Goal: Task Accomplishment & Management: Complete application form

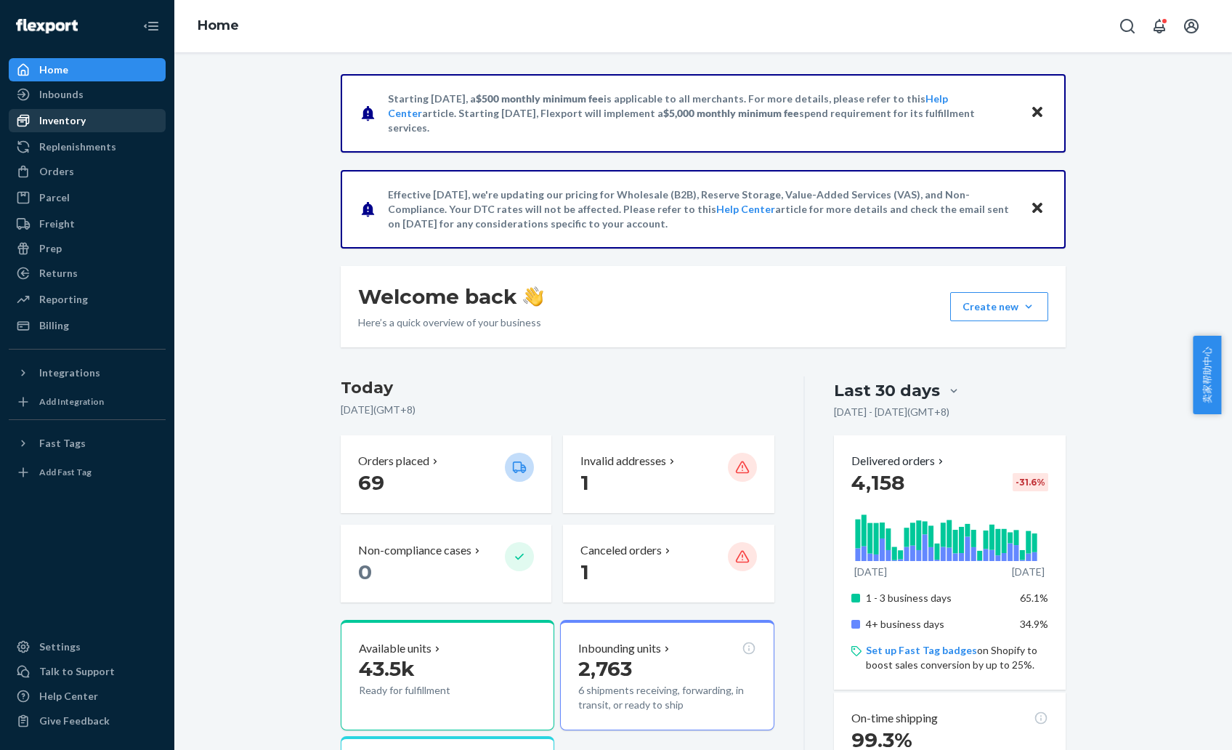
click at [109, 128] on div "Inventory" at bounding box center [87, 120] width 154 height 20
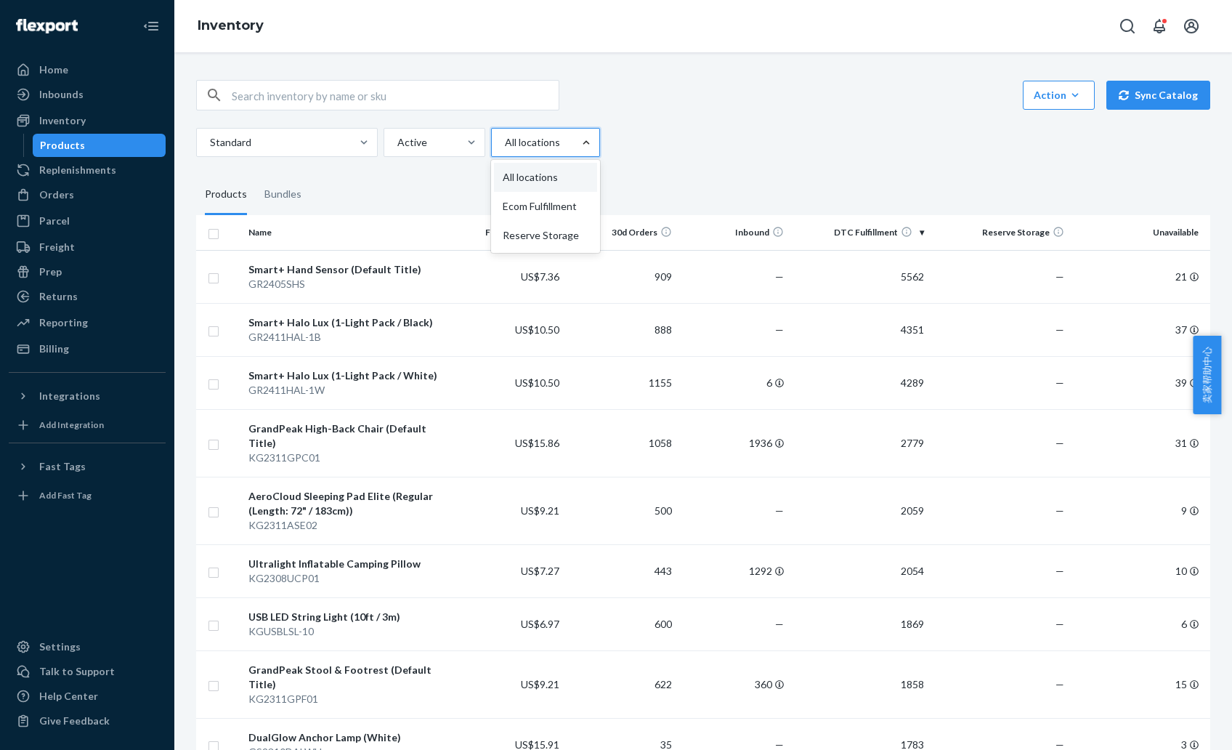
click at [576, 145] on div at bounding box center [586, 142] width 26 height 15
click at [505, 145] on input "option All locations focused, 1 of 3. 3 results available. Use Up and Down to c…" at bounding box center [503, 142] width 1 height 15
click at [104, 93] on div "Inbounds" at bounding box center [87, 94] width 154 height 20
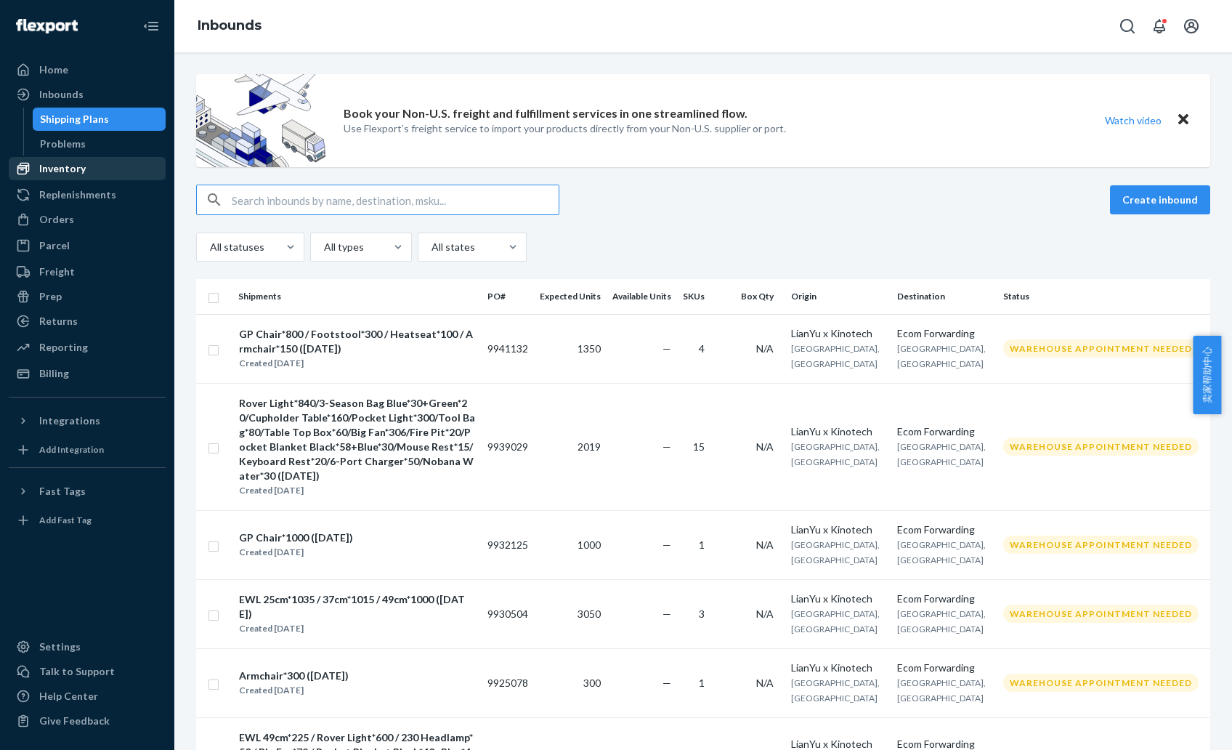
click at [86, 176] on div "Inventory" at bounding box center [87, 168] width 154 height 20
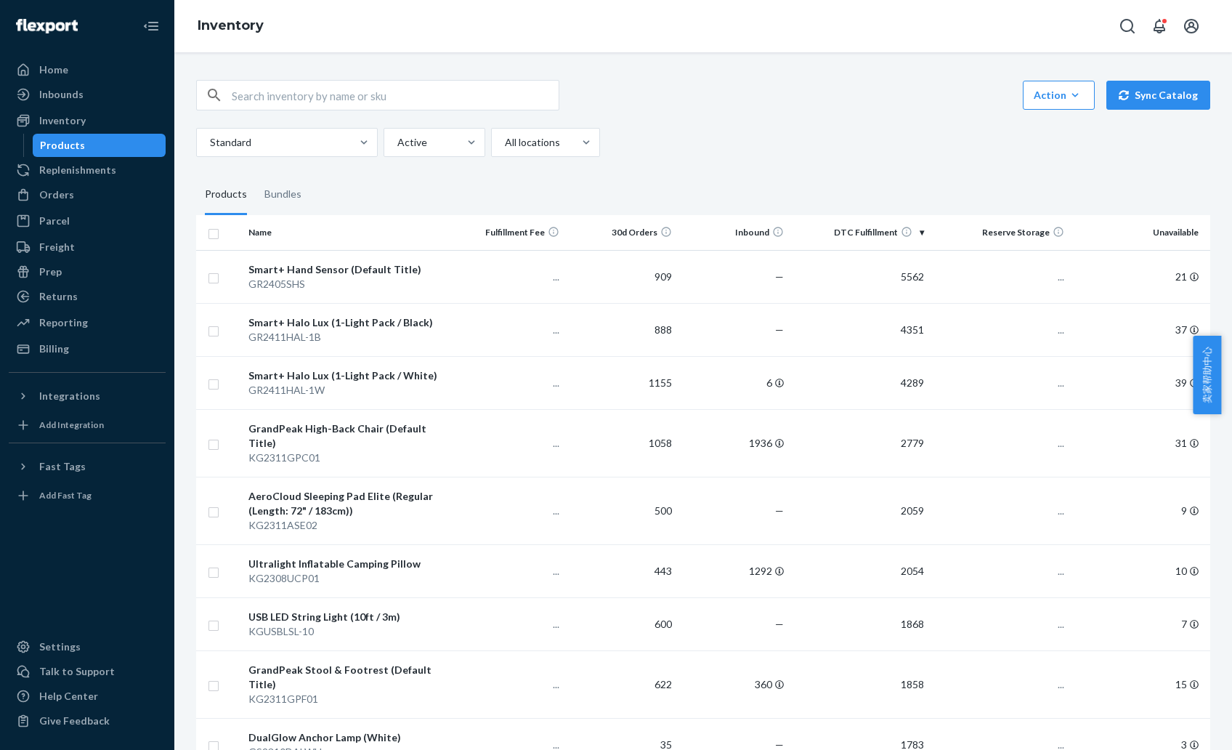
click at [361, 195] on fieldset "Products Bundles" at bounding box center [703, 194] width 1014 height 41
click at [45, 94] on div "Inbounds" at bounding box center [61, 94] width 44 height 15
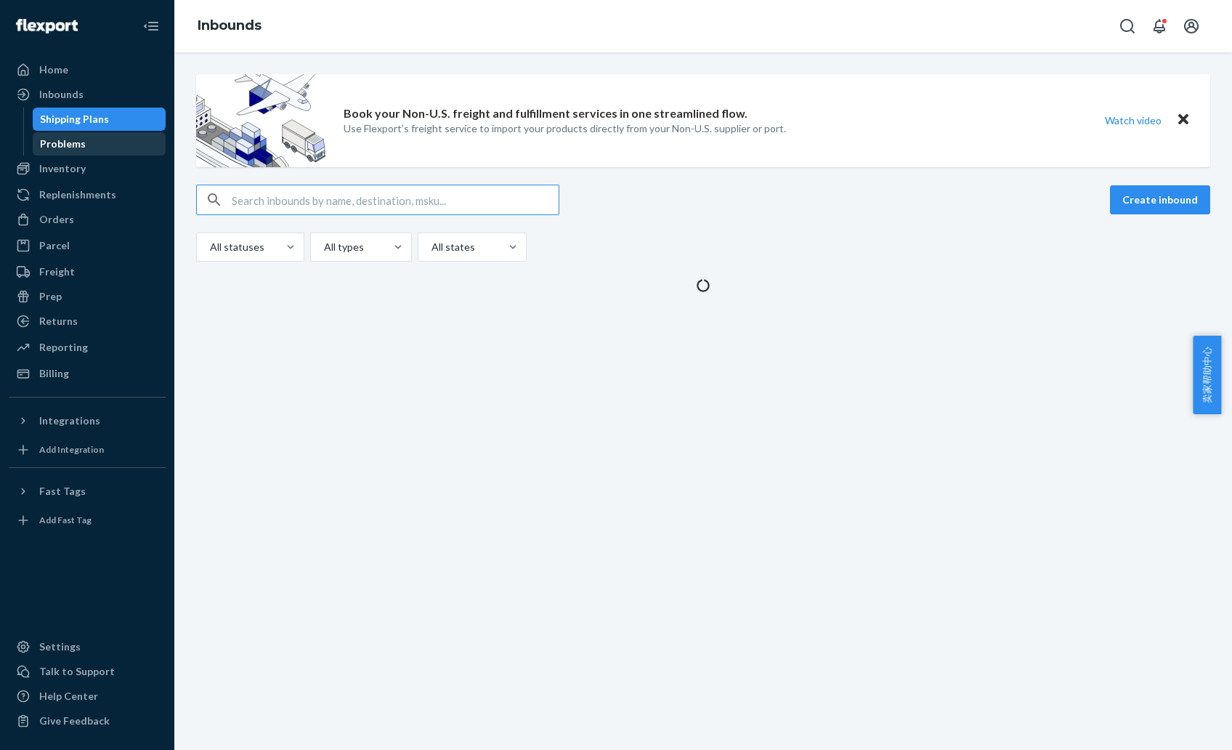
click at [81, 153] on div "Problems" at bounding box center [99, 144] width 131 height 20
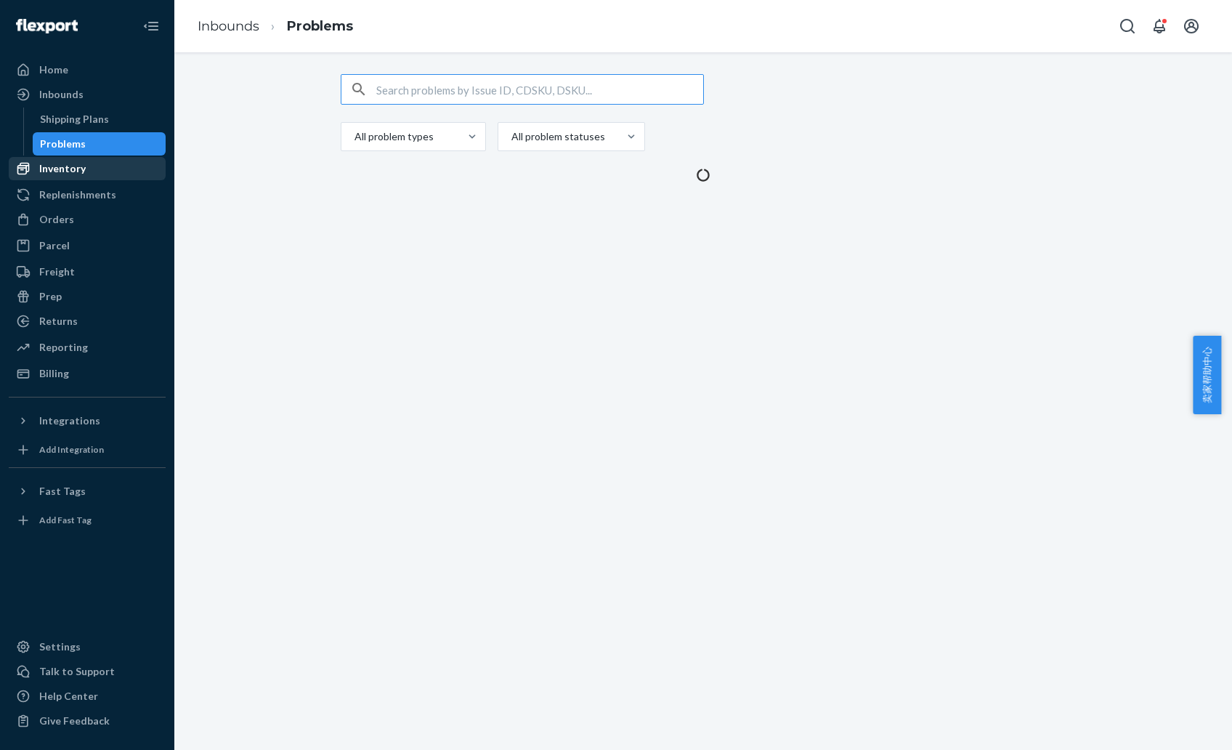
click at [76, 163] on div "Inventory" at bounding box center [62, 168] width 46 height 15
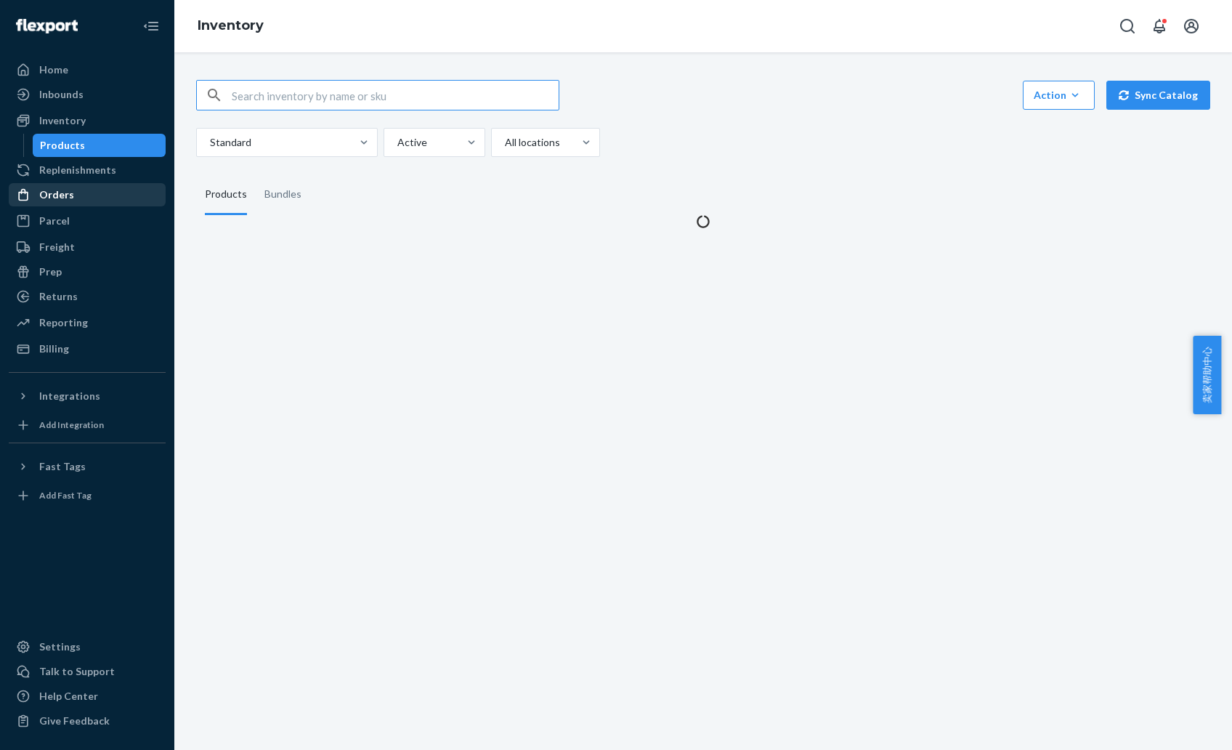
click at [78, 205] on link "Orders" at bounding box center [87, 194] width 157 height 23
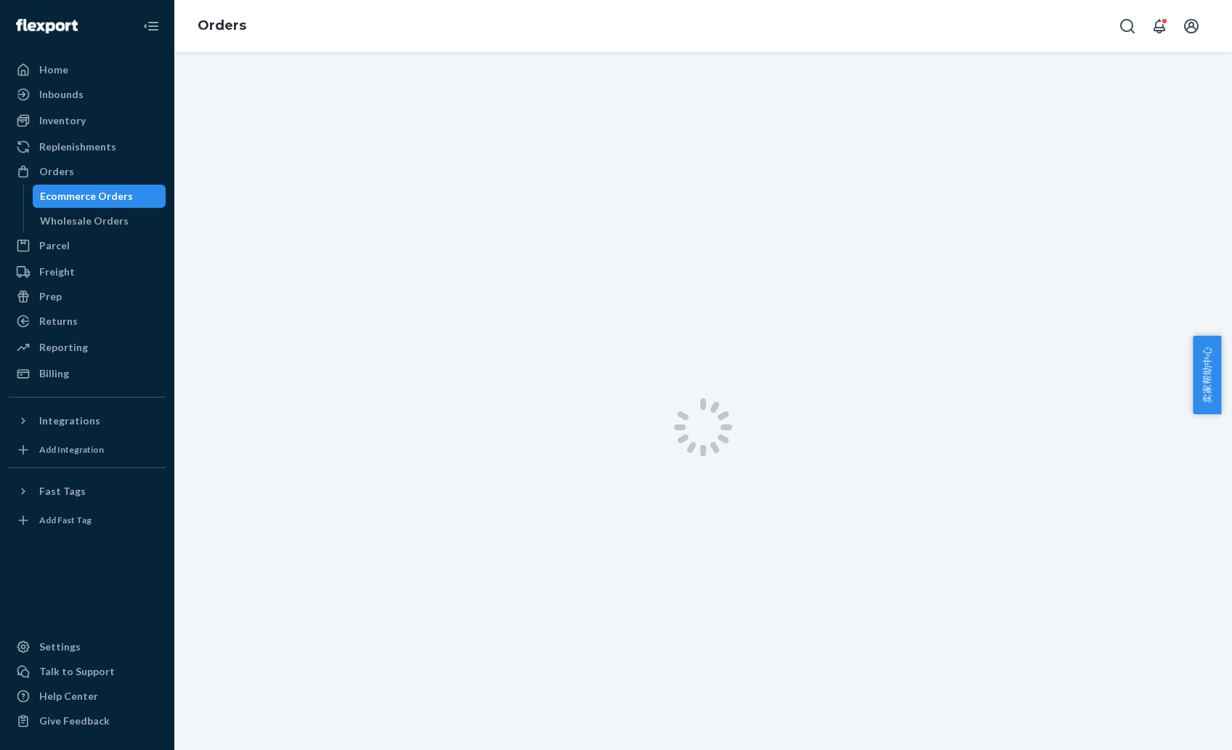
click at [829, 150] on div at bounding box center [702, 427] width 1057 height 750
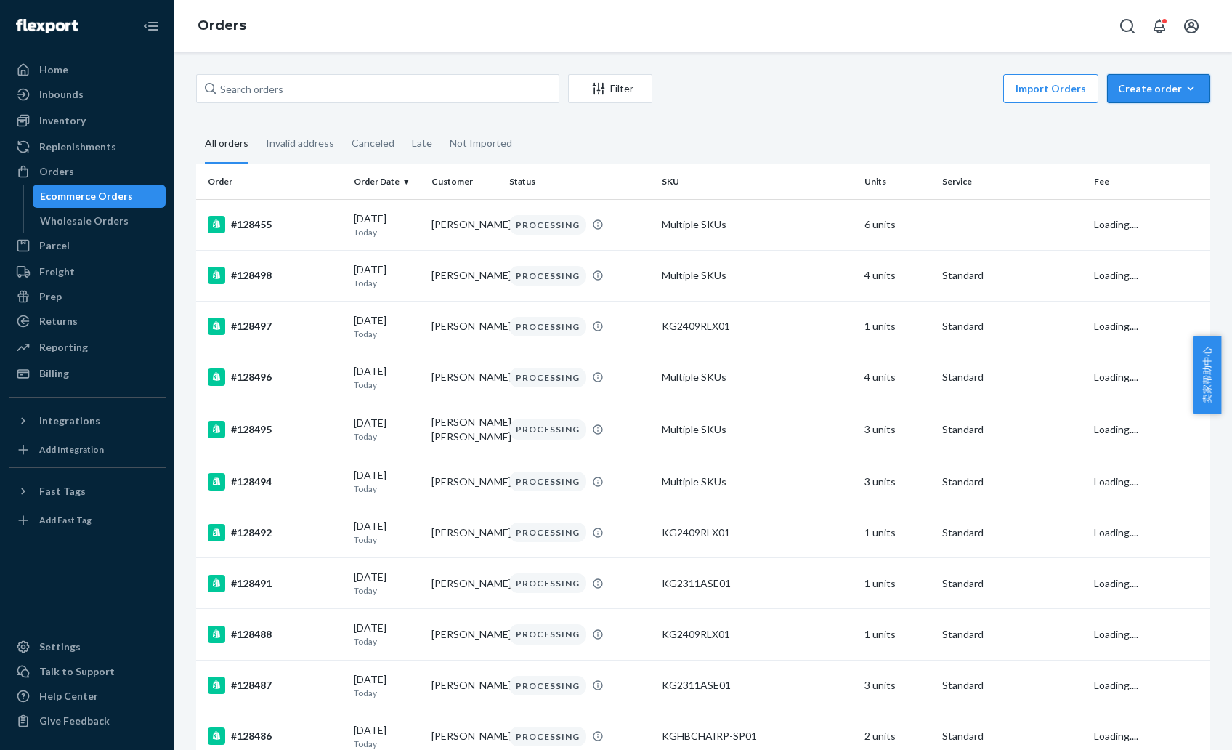
click at [1169, 83] on div "Create order" at bounding box center [1158, 88] width 81 height 15
click at [1123, 129] on span "Ecommerce order" at bounding box center [1167, 123] width 90 height 10
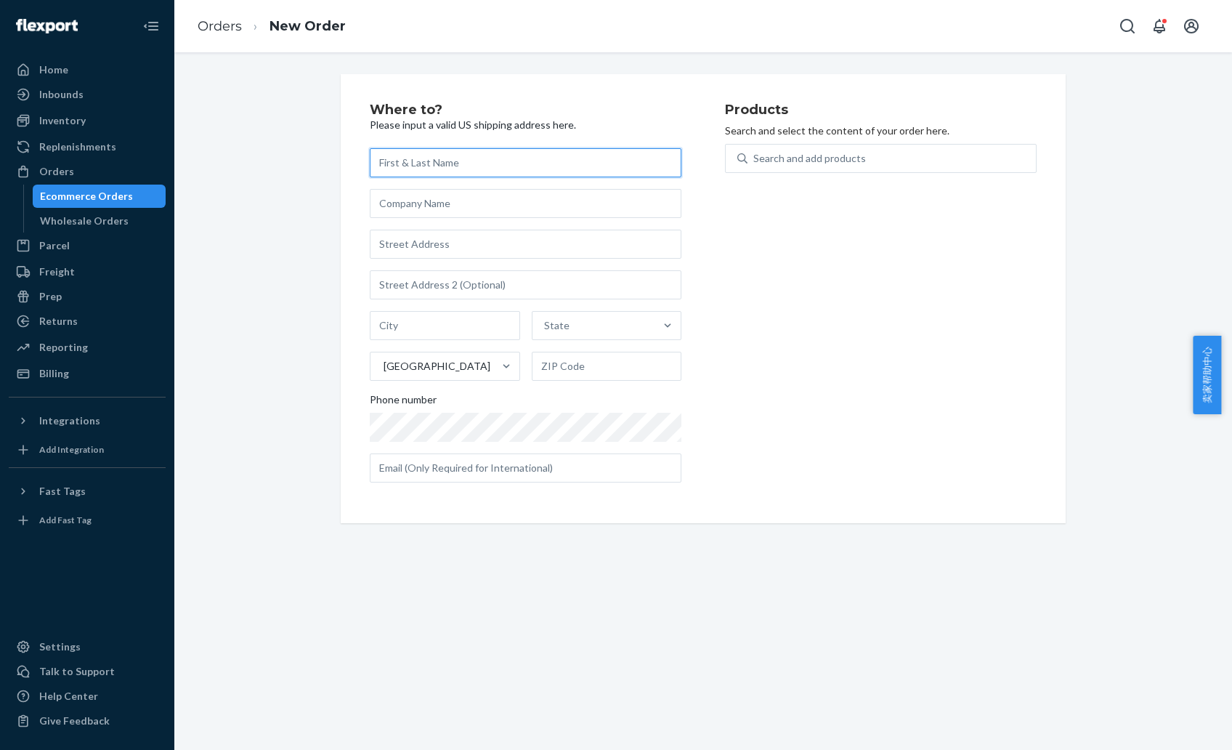
paste input "[PERSON_NAME]"
type input "[PERSON_NAME]"
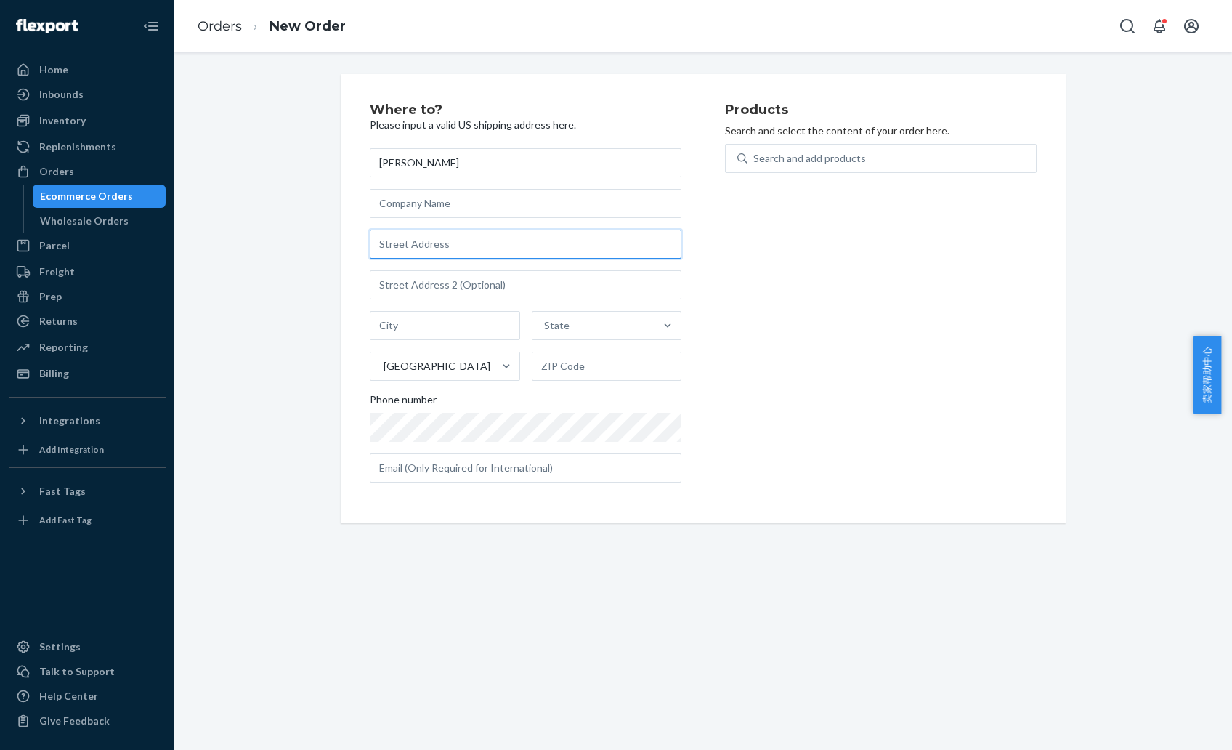
click at [469, 258] on input "text" at bounding box center [526, 244] width 312 height 29
paste input "2006 Carnegie Ln. Unit B"
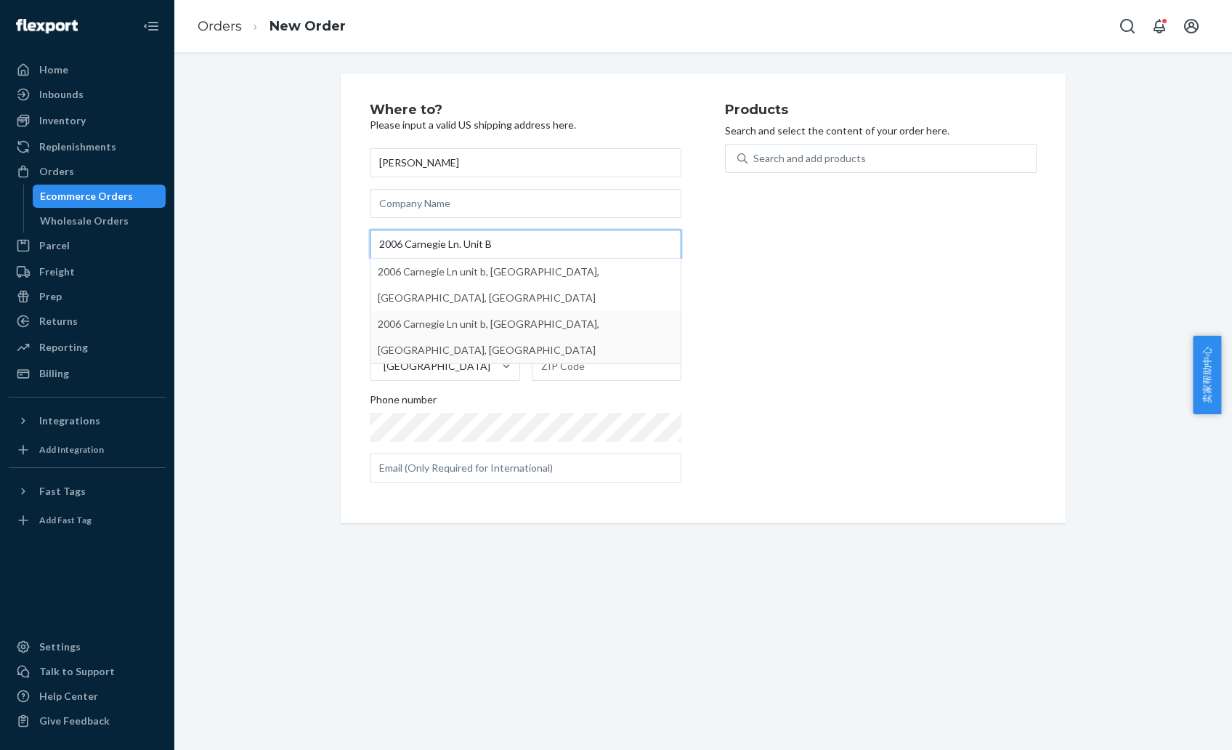
type input "2006 Carnegie Ln. Unit B"
click at [1011, 284] on div "Products Search and select the content of your order here. Search and add produ…" at bounding box center [881, 298] width 312 height 391
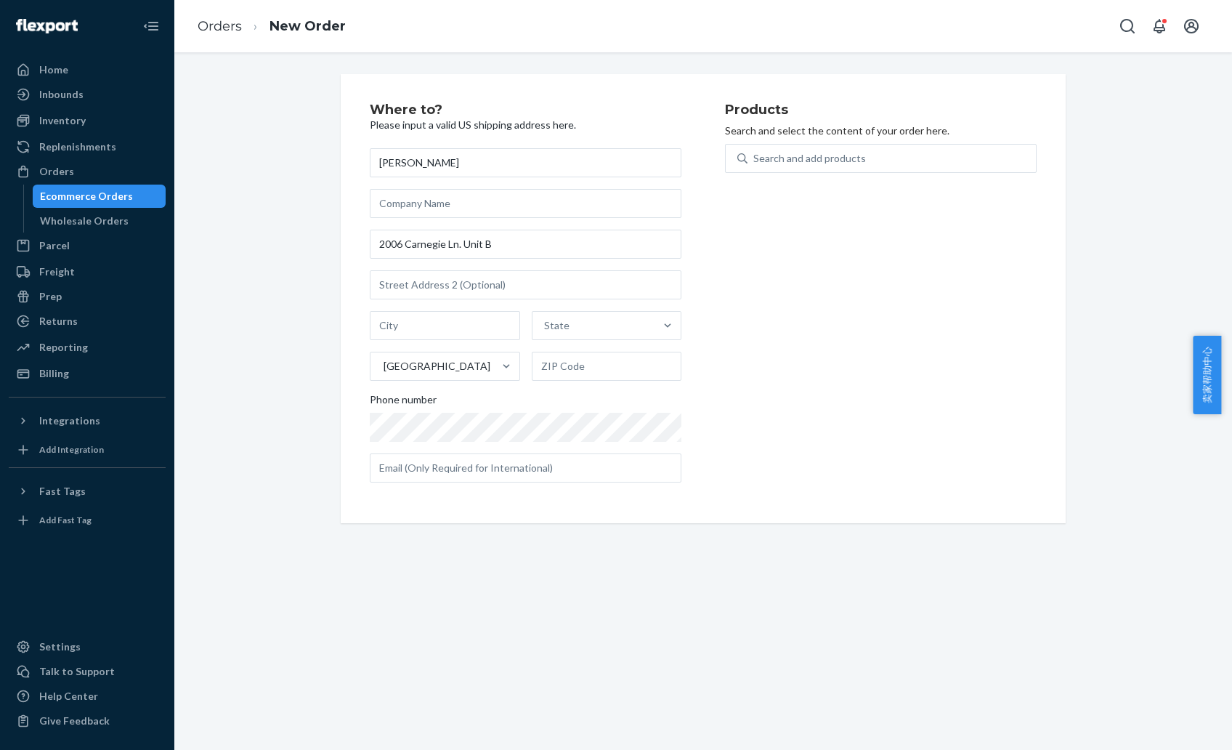
click at [513, 300] on div "[PERSON_NAME] 2006 Carnegie Ln. [GEOGRAPHIC_DATA] Phone number" at bounding box center [526, 315] width 312 height 334
click at [415, 323] on input "text" at bounding box center [445, 325] width 150 height 29
paste input "[GEOGRAPHIC_DATA]"
type input "[GEOGRAPHIC_DATA]"
click at [588, 325] on div "State" at bounding box center [593, 325] width 123 height 29
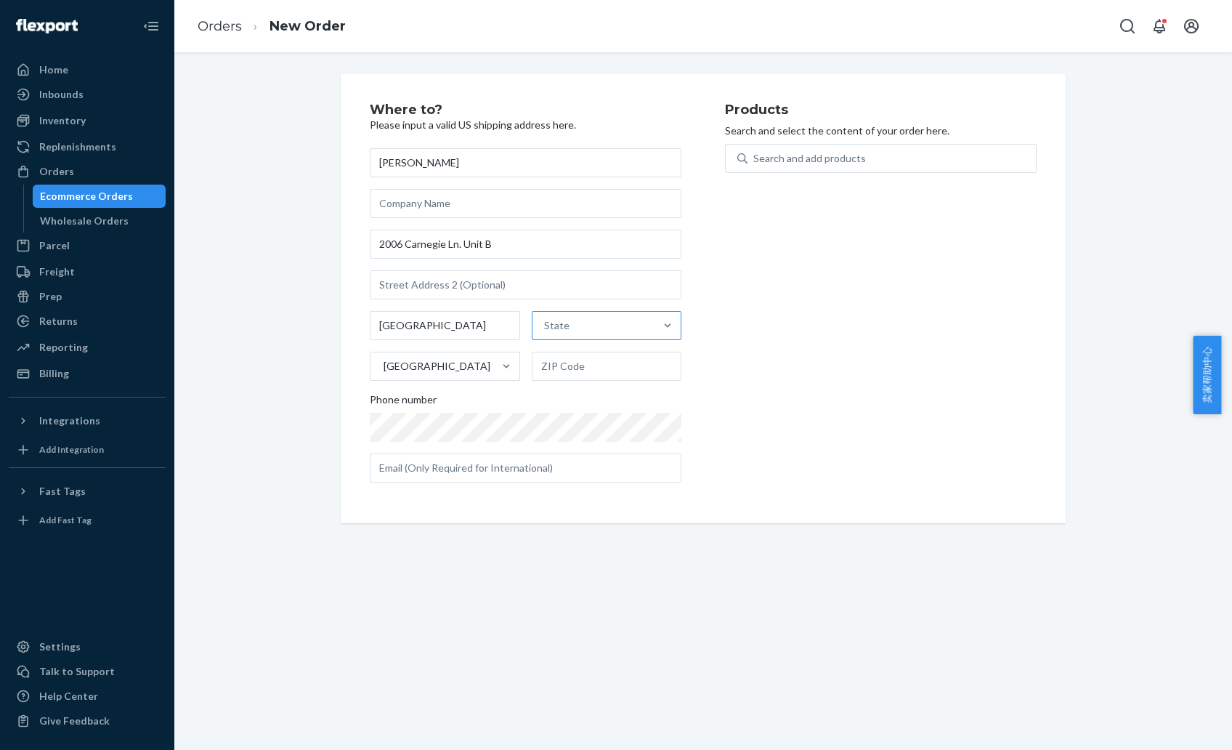
click at [545, 325] on input "State" at bounding box center [544, 325] width 1 height 15
click at [819, 291] on div "Products Search and select the content of your order here. Search and add produ…" at bounding box center [881, 298] width 312 height 391
click at [577, 362] on input "text" at bounding box center [607, 366] width 150 height 29
click at [481, 244] on input "2006 Carnegie Ln. Unit B" at bounding box center [526, 244] width 312 height 29
click at [577, 241] on input "2006 Carnegie Ln. Unit B" at bounding box center [526, 244] width 312 height 29
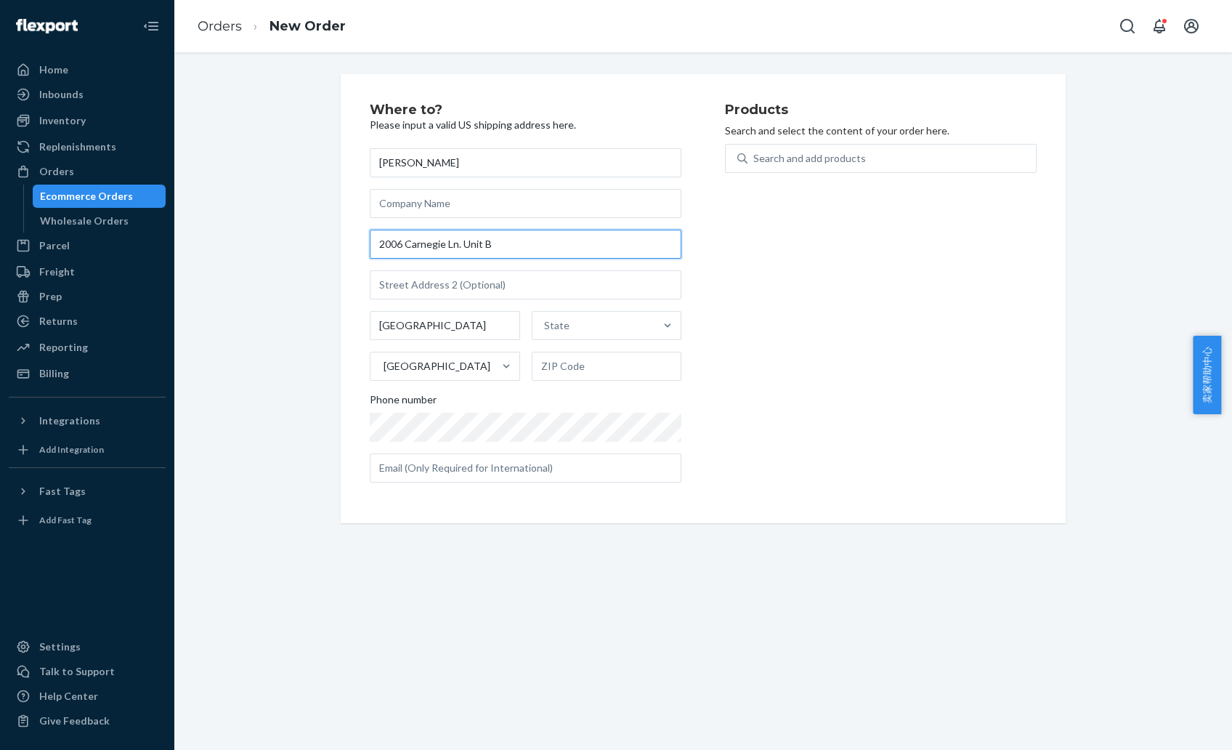
click at [577, 241] on input "2006 Carnegie Ln. Unit B" at bounding box center [526, 244] width 312 height 29
click at [752, 269] on div "Products Search and select the content of your order here. Search and add produ…" at bounding box center [881, 298] width 312 height 391
click at [486, 244] on input "2006 Carnegie Ln. Unit B" at bounding box center [526, 244] width 312 height 29
click at [485, 244] on input "2006 Carnegie Ln. Unit B" at bounding box center [526, 244] width 312 height 29
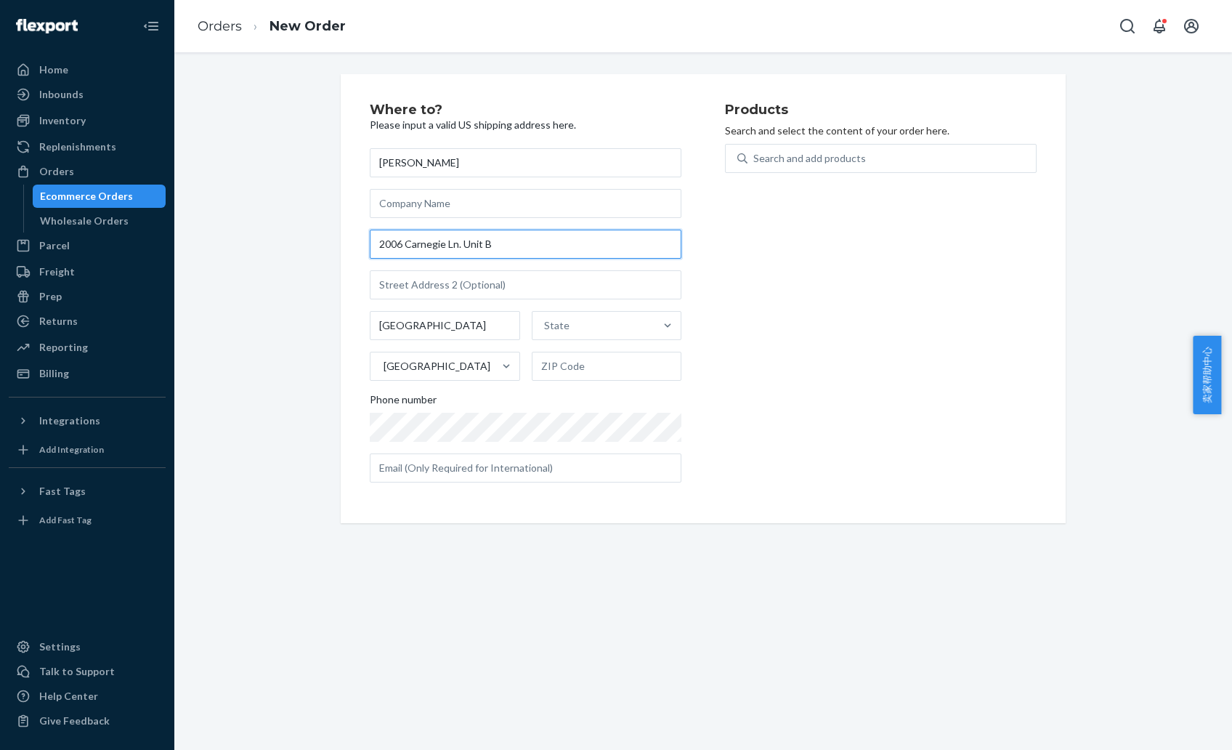
drag, startPoint x: 511, startPoint y: 251, endPoint x: 545, endPoint y: 252, distance: 34.2
click at [545, 252] on input "2006 Carnegie Ln. Unit B" at bounding box center [526, 244] width 312 height 29
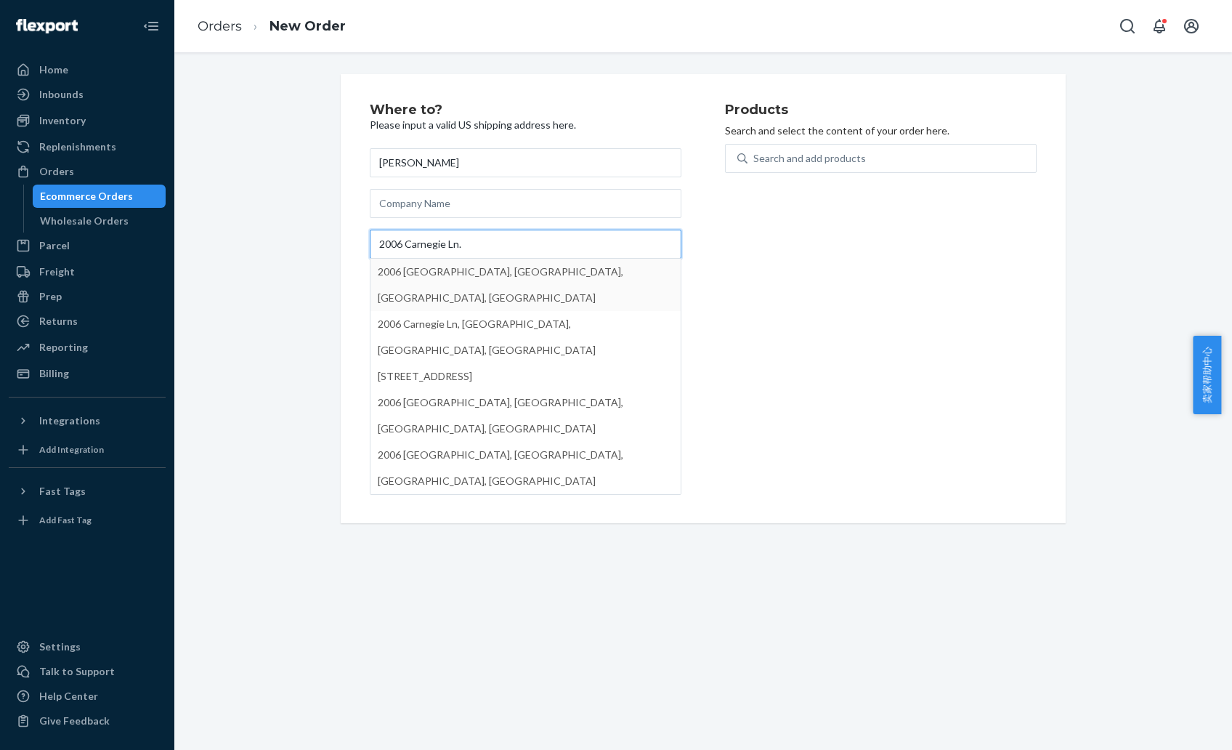
type input "2006 Carnegie Ln."
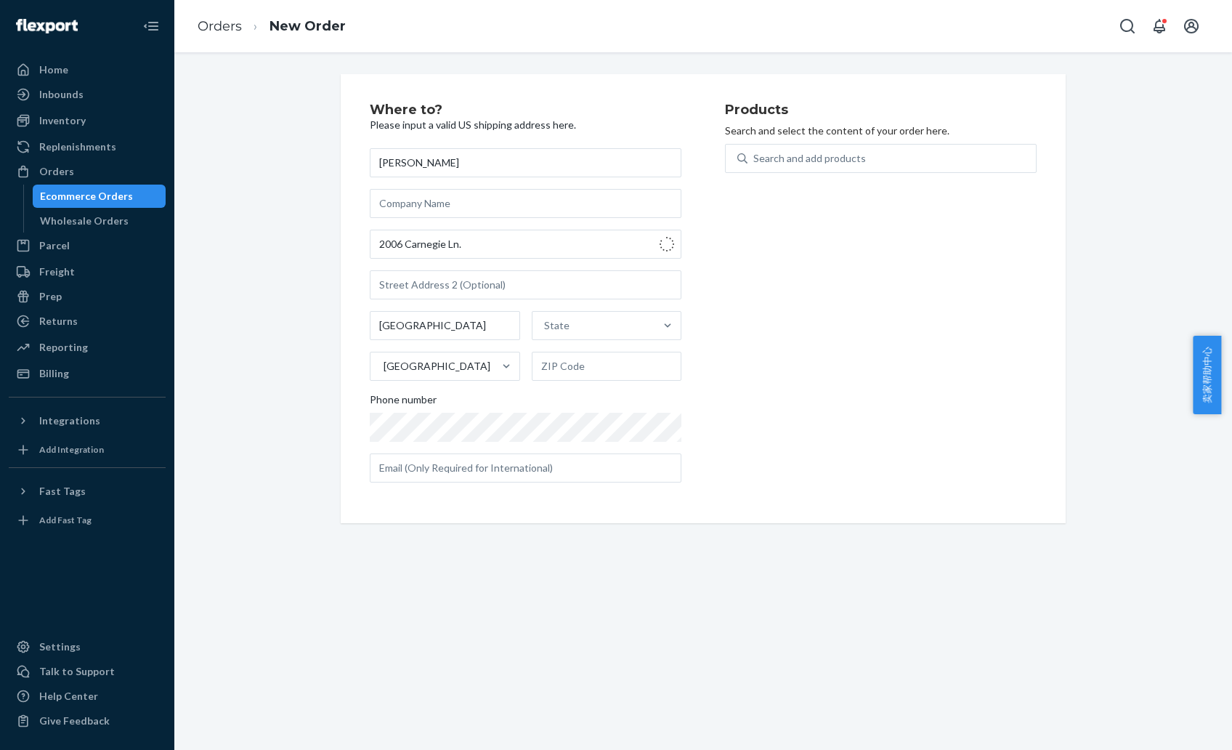
type input "90278"
type input "2006 Carnegie Ln"
click at [377, 285] on input "text" at bounding box center [526, 284] width 312 height 29
paste input "Unit B"
type input "Unit B"
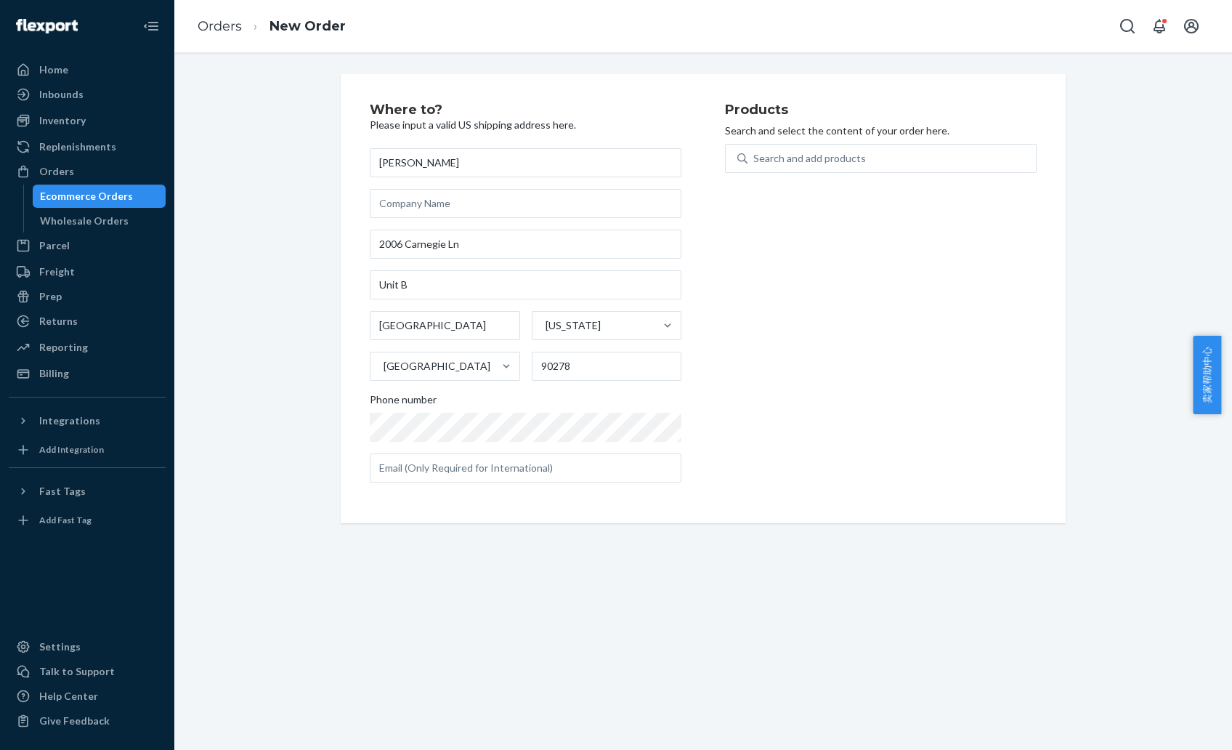
click at [877, 305] on div "Products Search and select the content of your order here. Search and add produ…" at bounding box center [881, 298] width 312 height 391
click at [814, 415] on div "Products Search and select the content of your order here. Search and add produ…" at bounding box center [881, 298] width 312 height 391
click at [842, 159] on div "Search and add products" at bounding box center [809, 158] width 113 height 15
click at [755, 159] on input "Search and add products" at bounding box center [753, 158] width 1 height 15
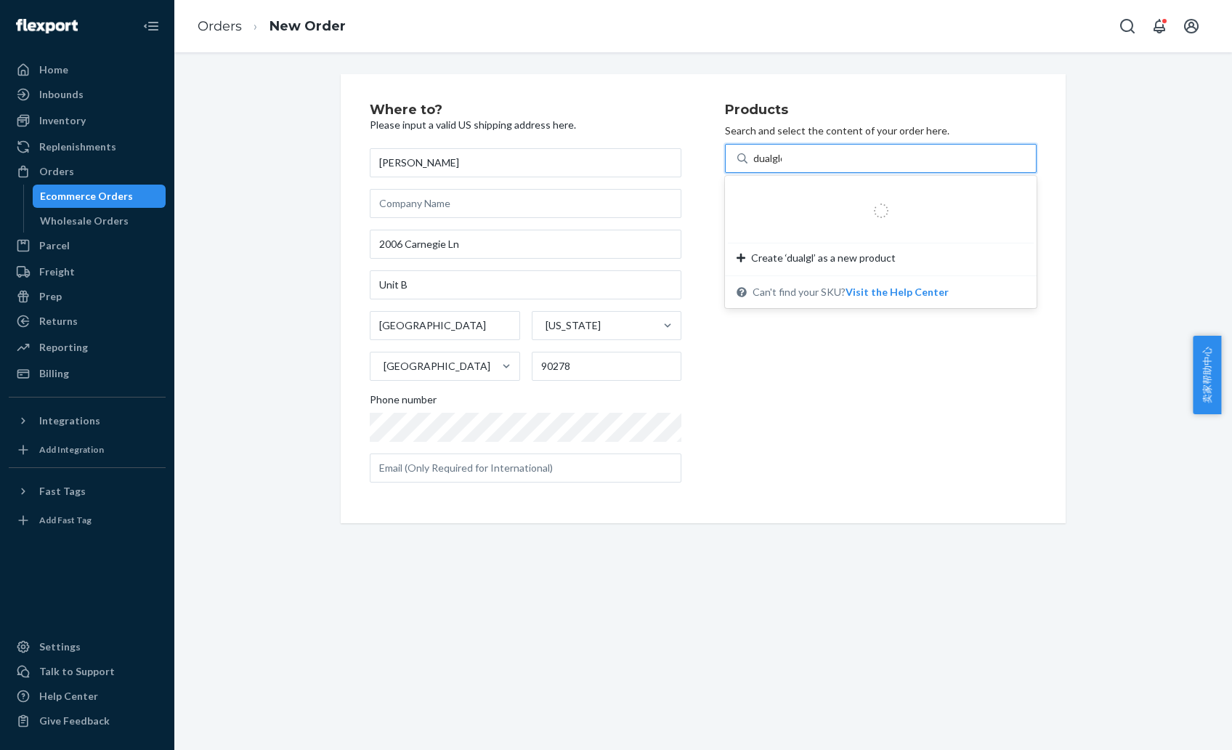
type input "dualglow"
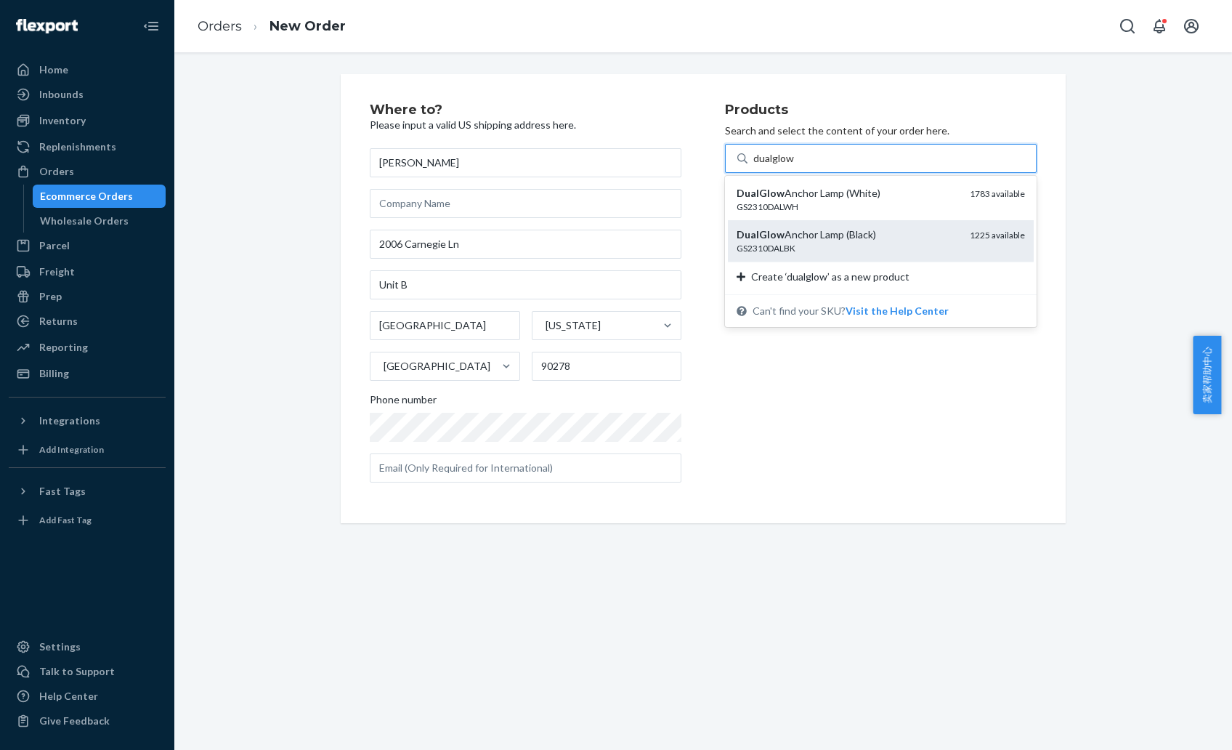
click at [879, 234] on div "DualGlow Anchor Lamp (Black)" at bounding box center [847, 234] width 222 height 15
click at [795, 166] on input "dualglow" at bounding box center [774, 158] width 42 height 15
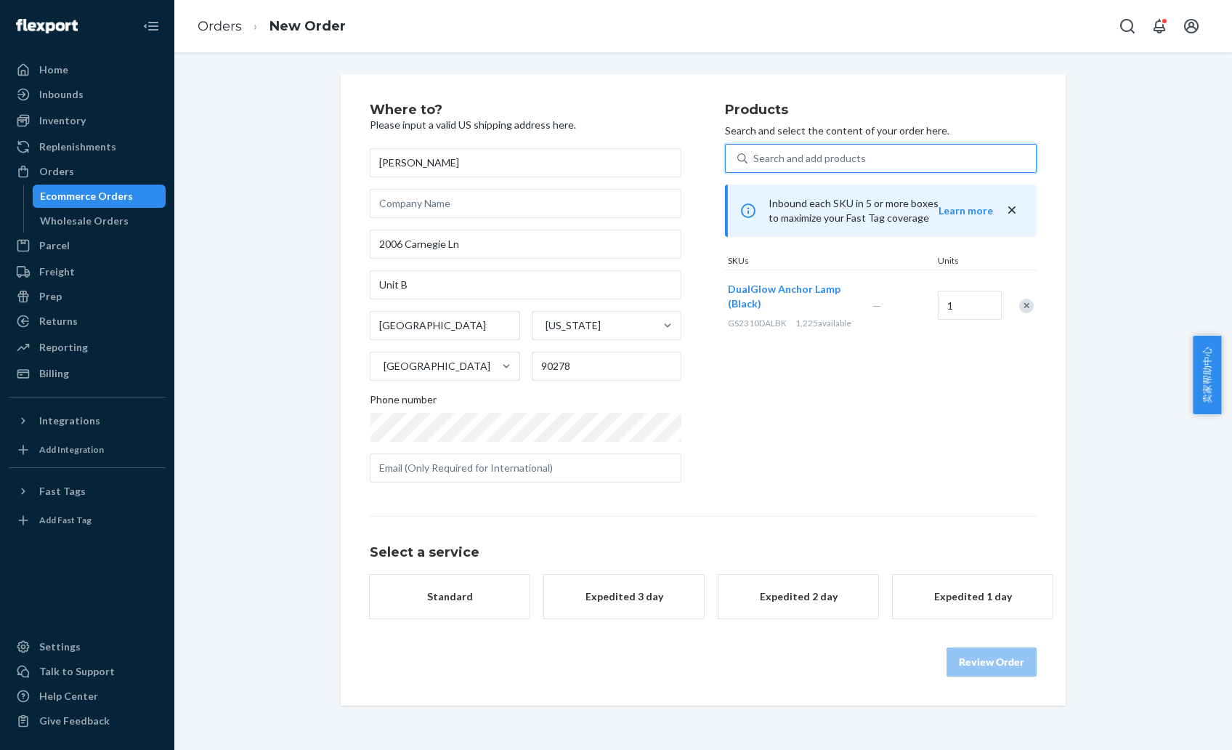
drag, startPoint x: 471, startPoint y: 598, endPoint x: 485, endPoint y: 606, distance: 16.9
click at [471, 598] on div "Standard" at bounding box center [449, 596] width 116 height 15
click at [980, 663] on button "Review Order" at bounding box center [991, 661] width 90 height 29
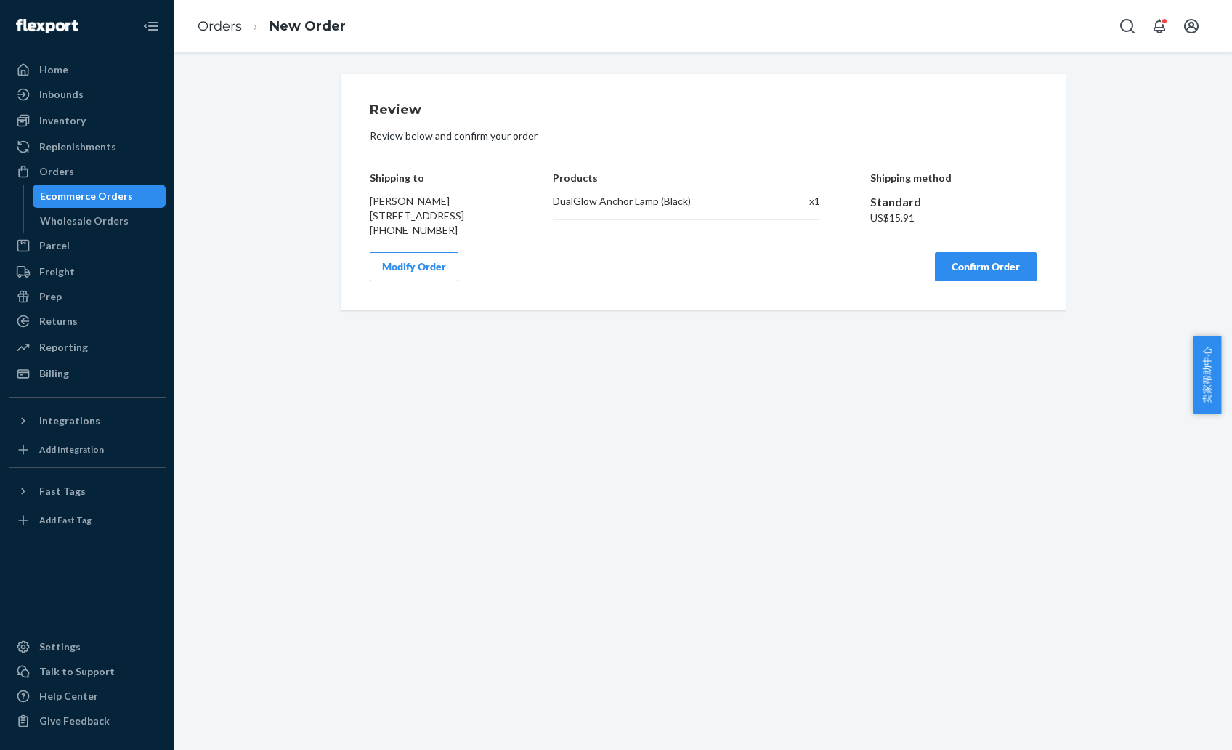
click at [947, 281] on button "Confirm Order" at bounding box center [986, 266] width 102 height 29
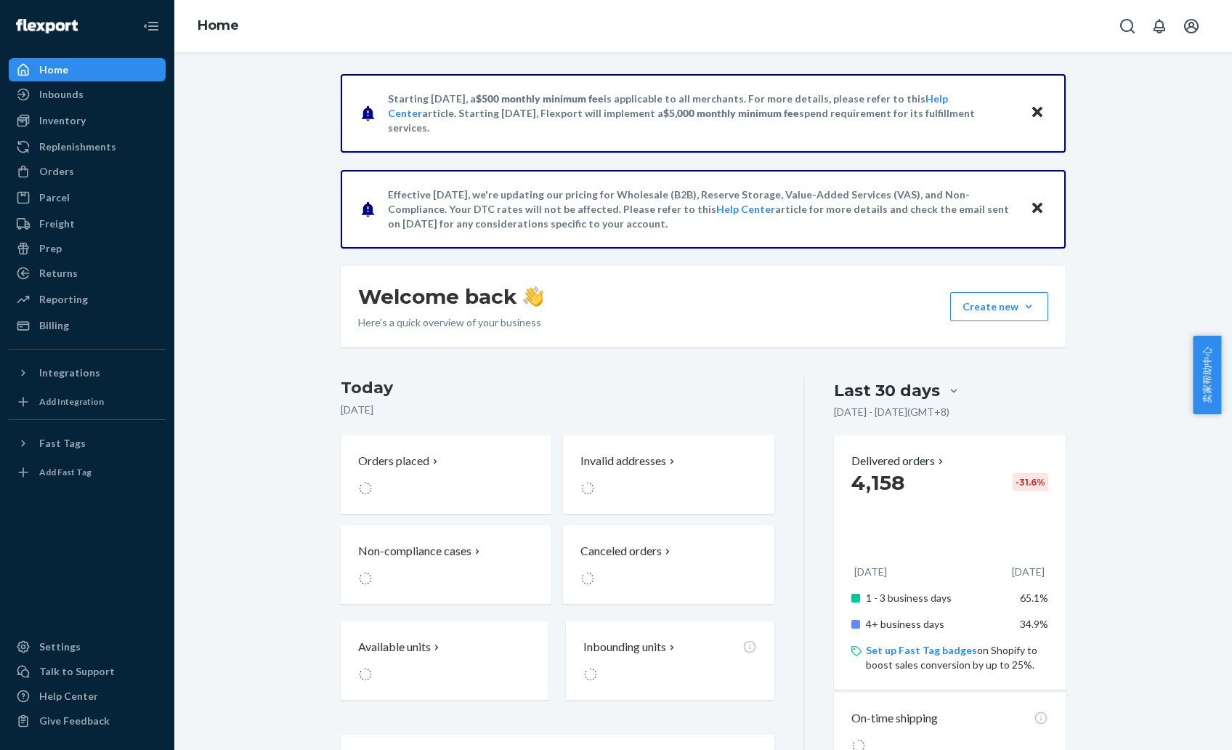
drag, startPoint x: 208, startPoint y: 203, endPoint x: 179, endPoint y: 204, distance: 29.1
click at [208, 203] on div "Starting [DATE], a $500 monthly minimum fee is applicable to all merchants. For…" at bounding box center [703, 544] width 1036 height 940
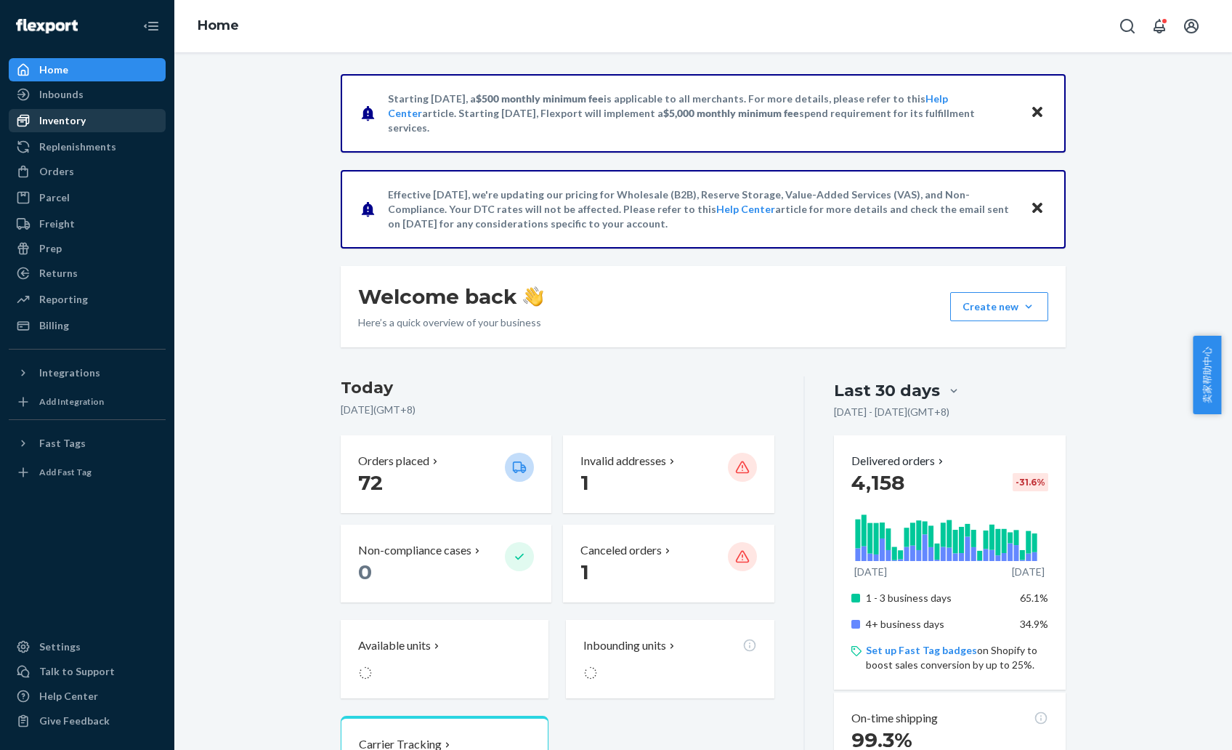
click at [54, 122] on div "Inventory" at bounding box center [62, 120] width 46 height 15
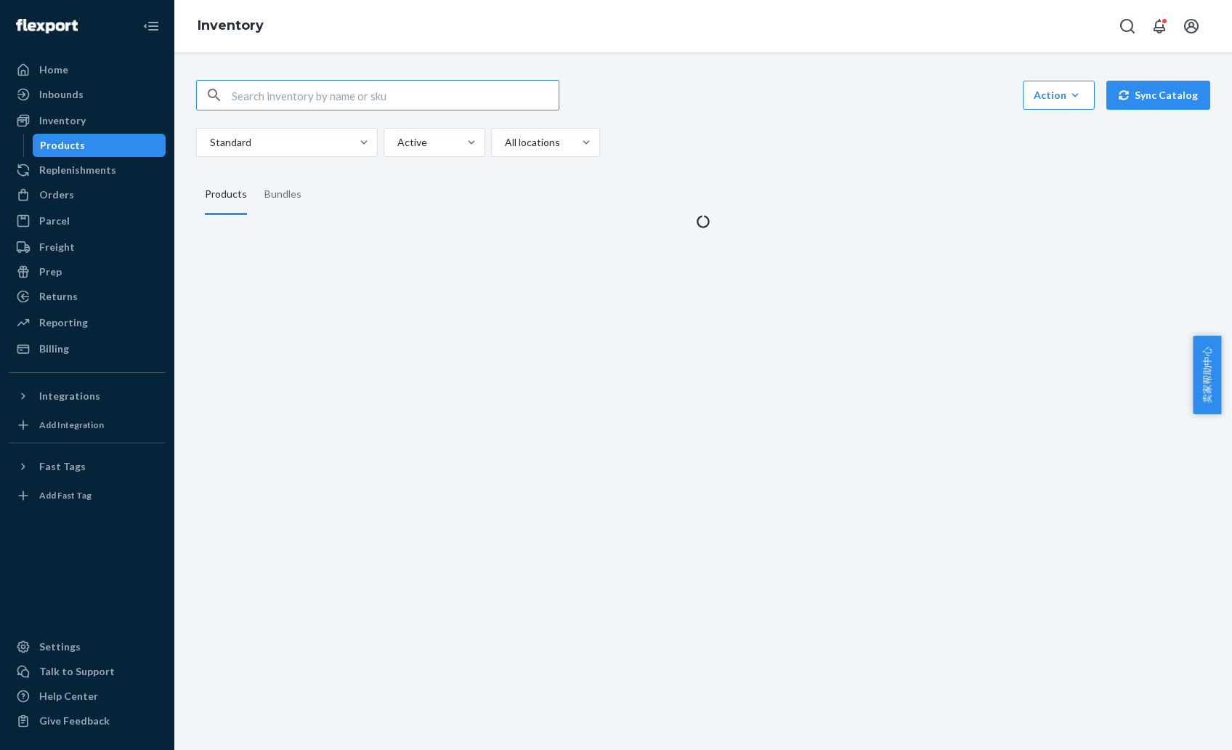
click at [274, 103] on input "text" at bounding box center [395, 95] width 327 height 29
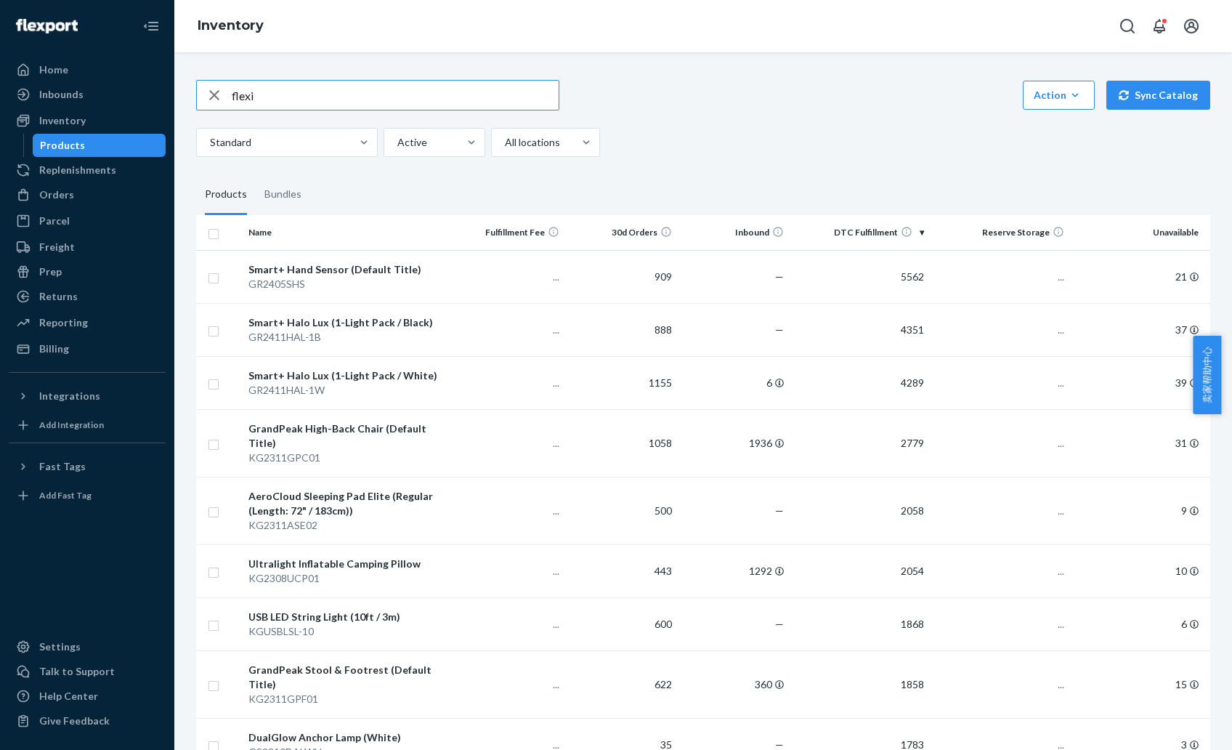
type input "flexi"
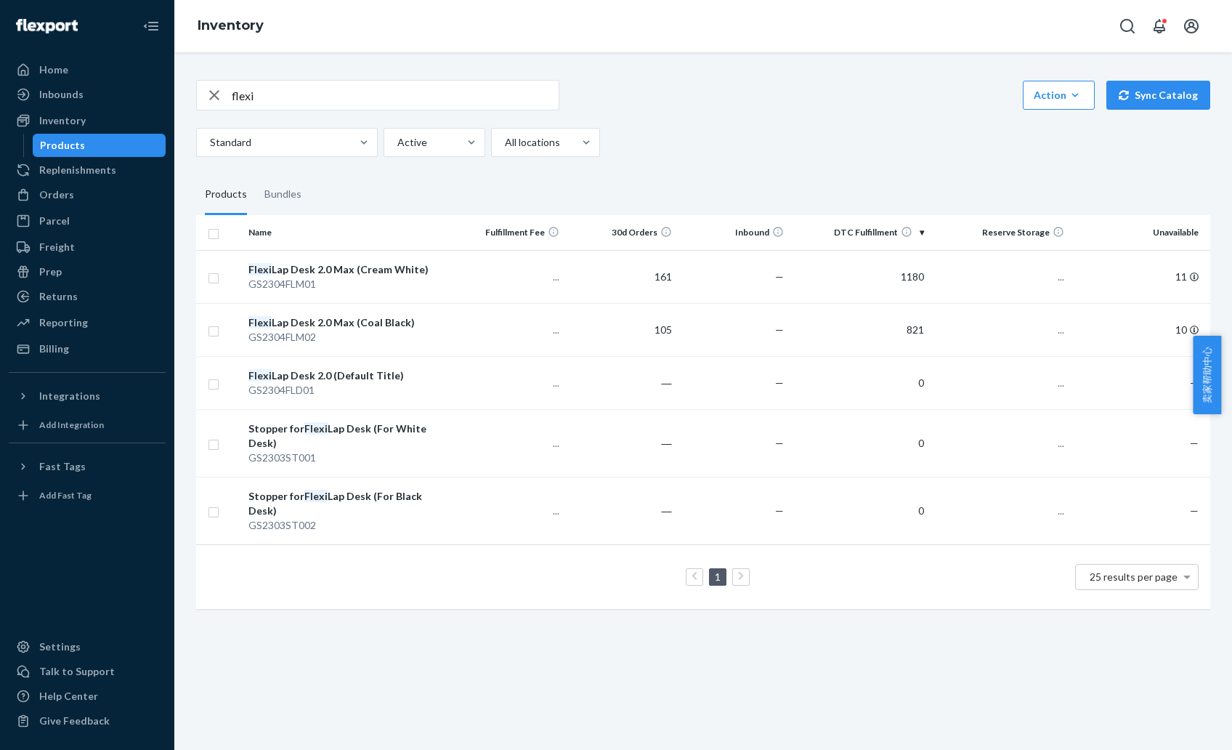
click at [515, 174] on div "flexi Action Create product Create bundle Bulk create products Bulk update prod…" at bounding box center [703, 342] width 1036 height 561
click at [378, 656] on div "flexi Action Create product Create bundle Bulk create products Bulk update prod…" at bounding box center [702, 400] width 1057 height 697
click at [462, 641] on div "flexi Action Create product Create bundle Bulk create products Bulk update prod…" at bounding box center [702, 400] width 1057 height 697
click at [423, 667] on div "flexi Action Create product Create bundle Bulk create products Bulk update prod…" at bounding box center [702, 400] width 1057 height 697
